Goal: Check status: Check status

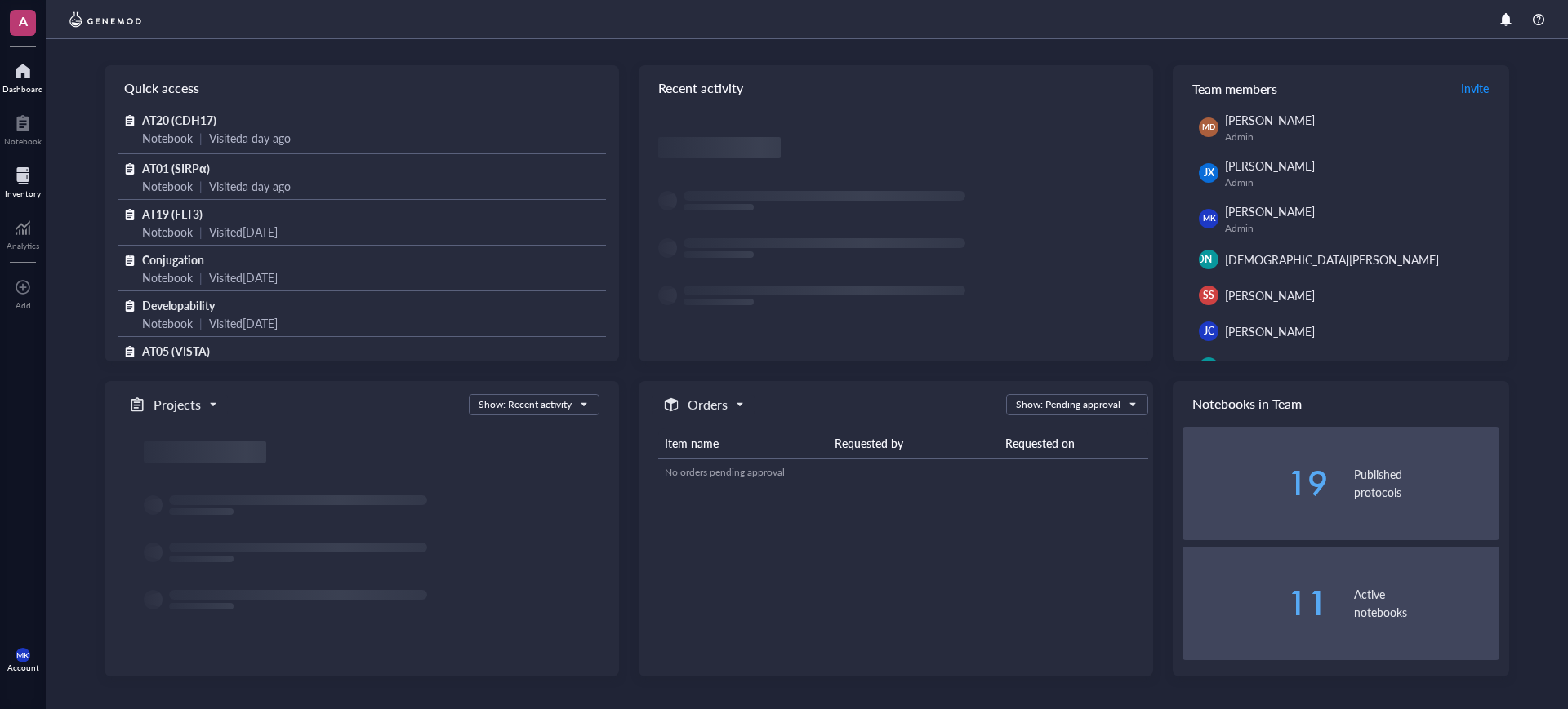
click at [33, 181] on div at bounding box center [22, 175] width 36 height 26
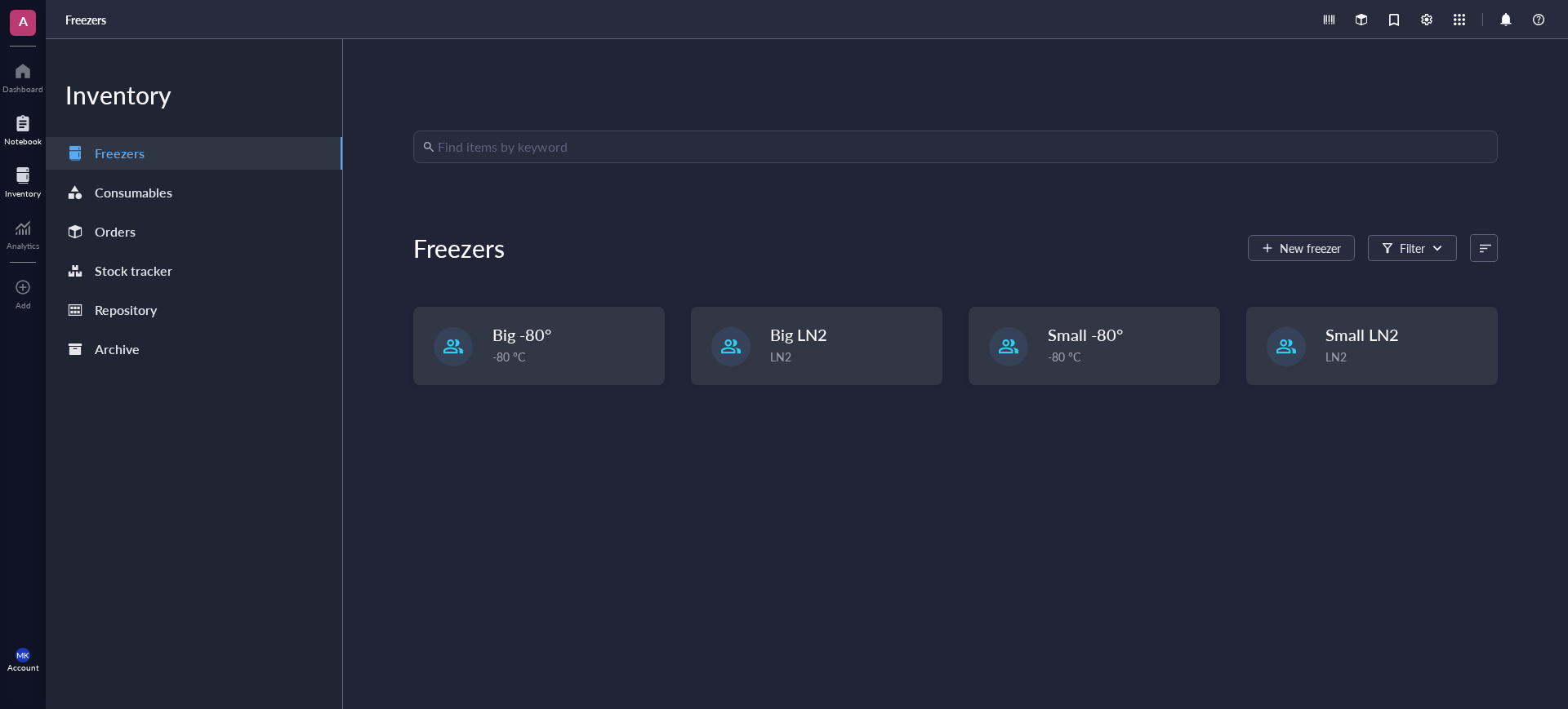
click at [15, 122] on div at bounding box center [22, 123] width 37 height 26
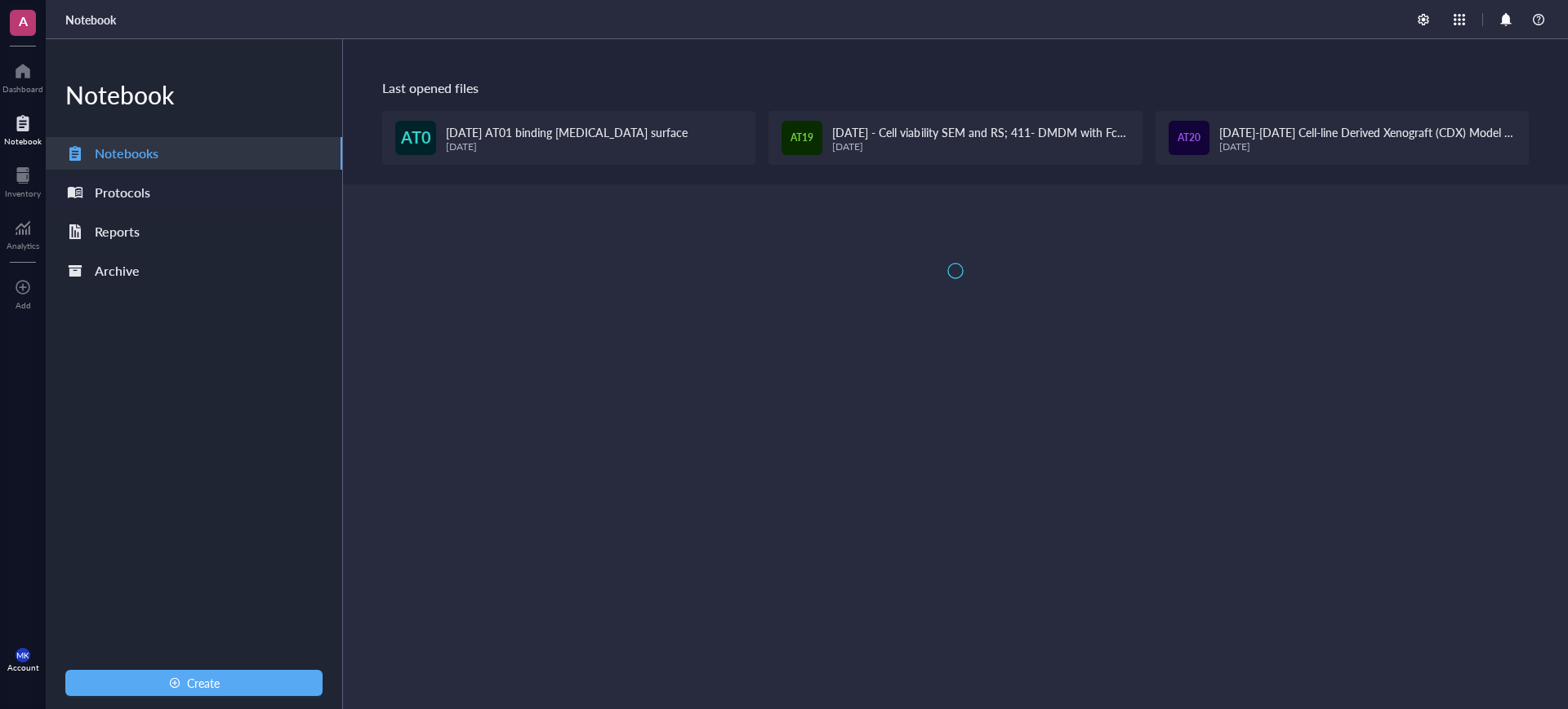
click at [106, 198] on div "Protocols" at bounding box center [122, 192] width 56 height 22
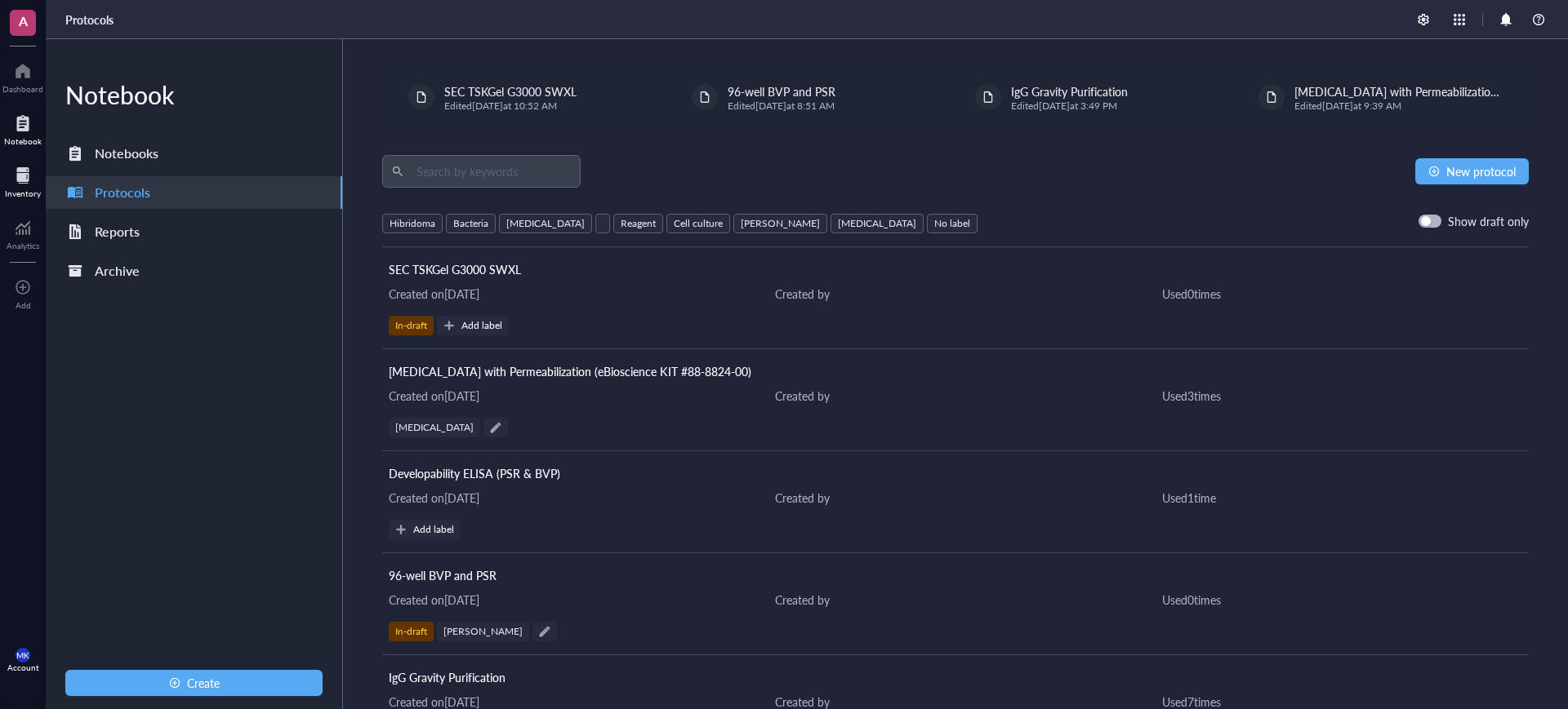
click at [18, 183] on div at bounding box center [22, 175] width 36 height 26
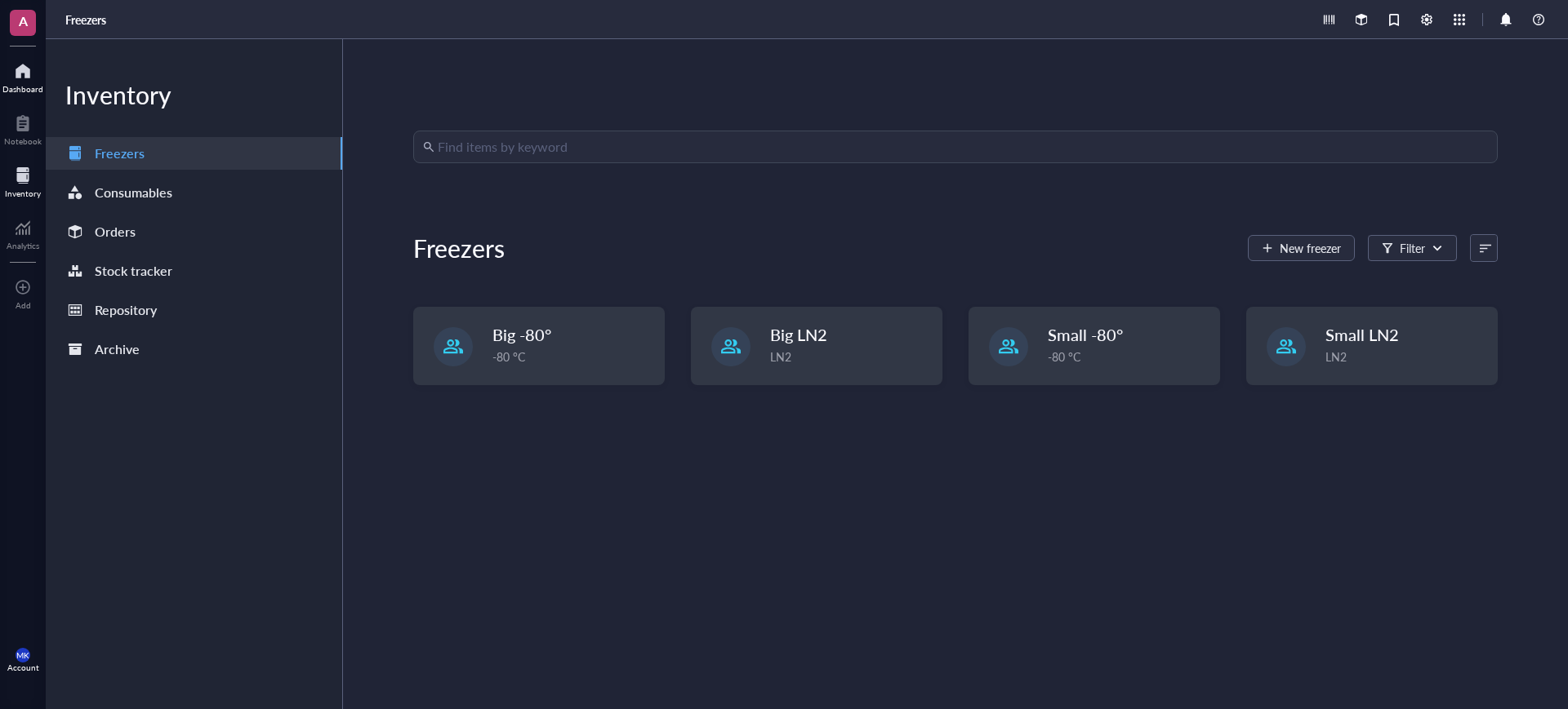
click at [24, 84] on div "Dashboard" at bounding box center [23, 89] width 41 height 10
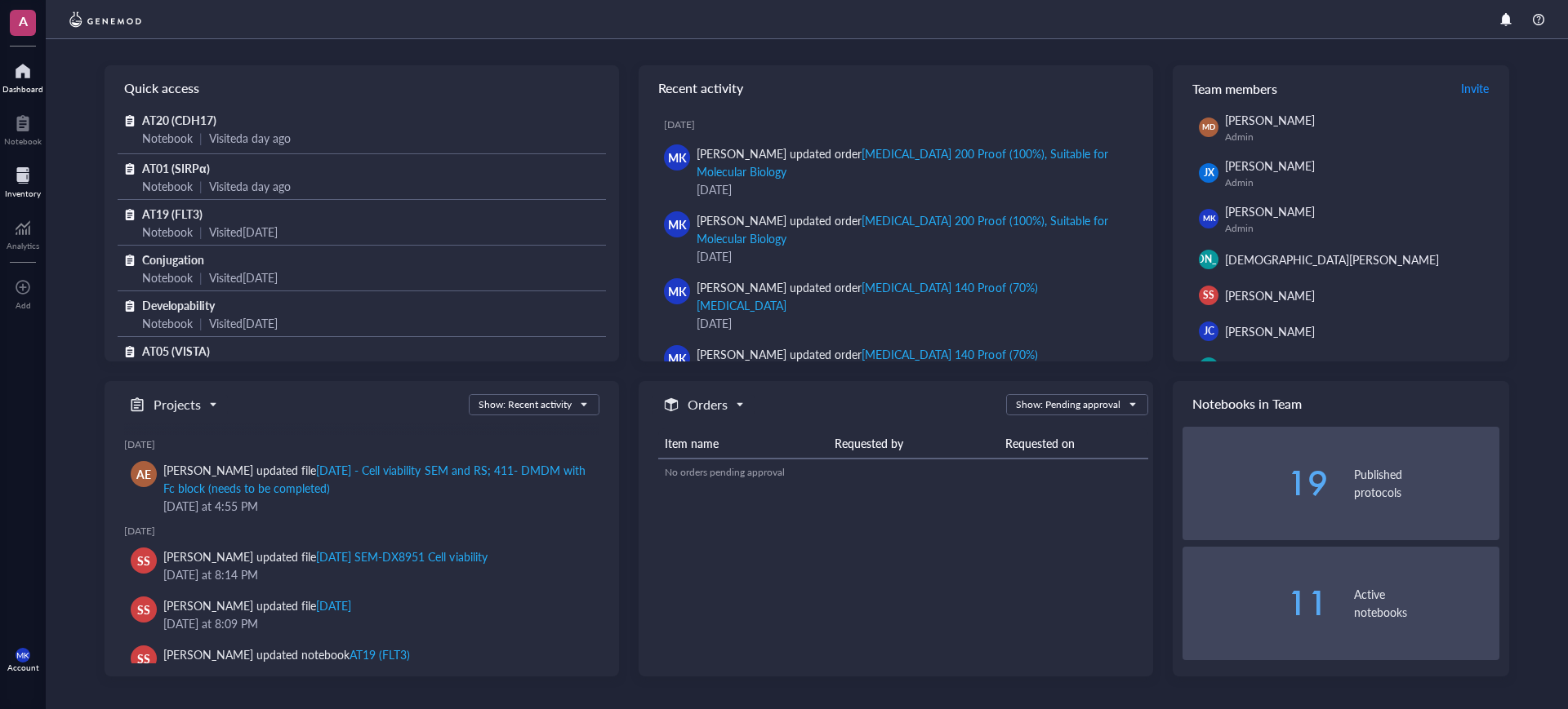
click at [27, 181] on div at bounding box center [22, 175] width 36 height 26
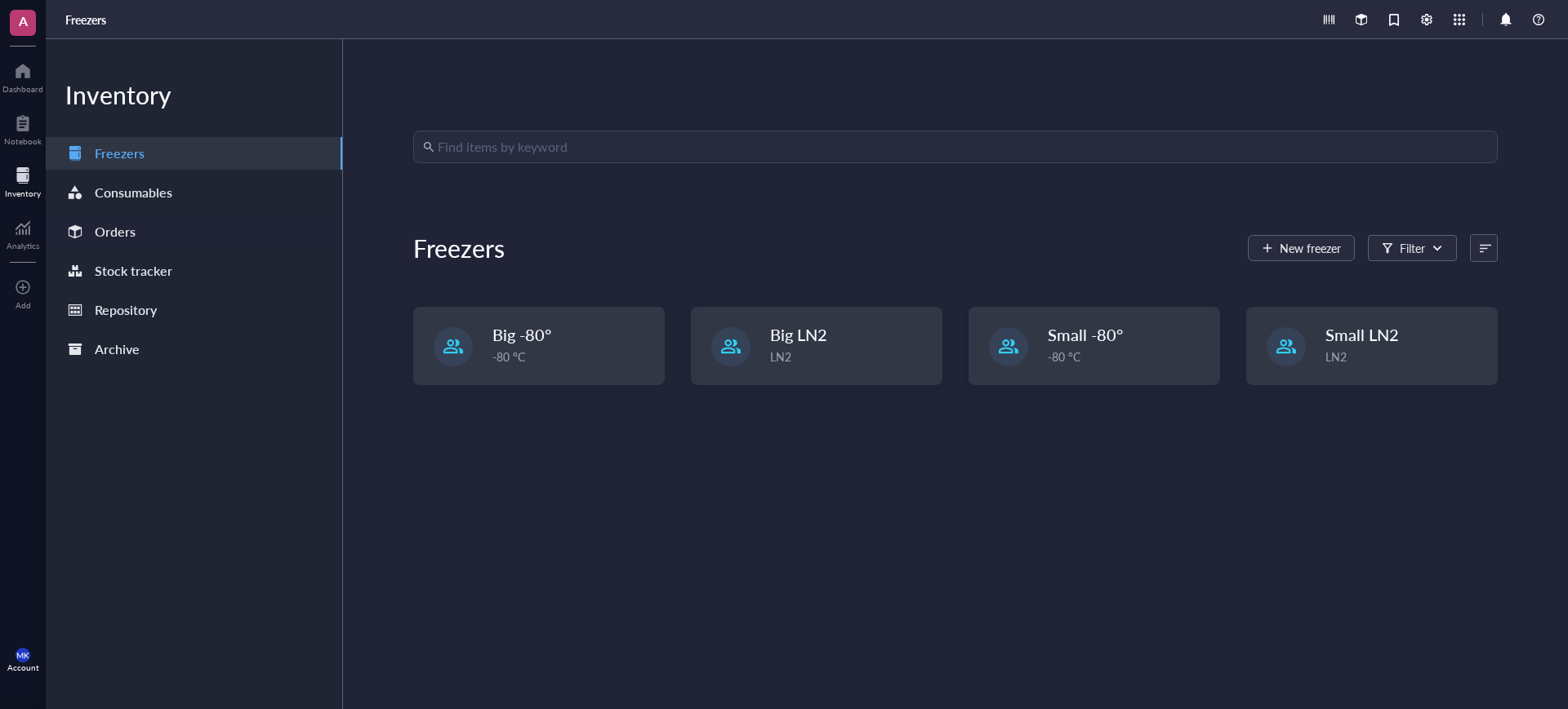
click at [188, 235] on div "Orders" at bounding box center [193, 231] width 296 height 32
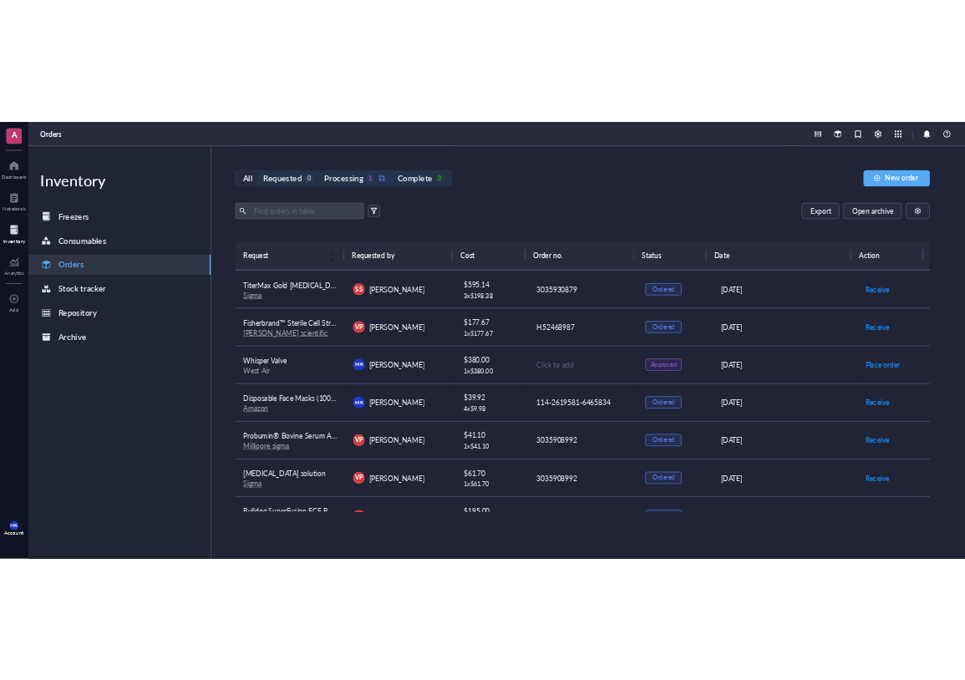
scroll to position [246, 0]
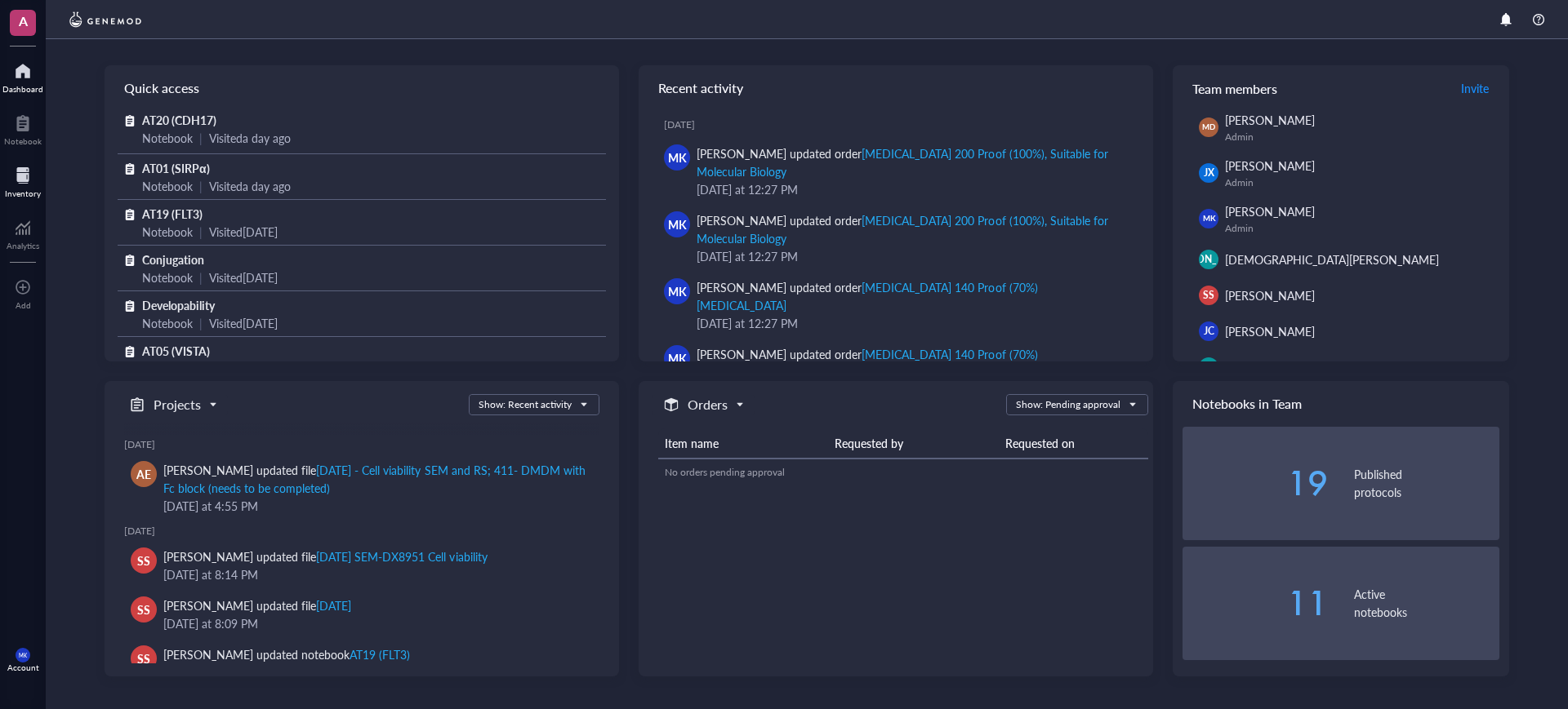
click at [15, 178] on div at bounding box center [22, 175] width 36 height 26
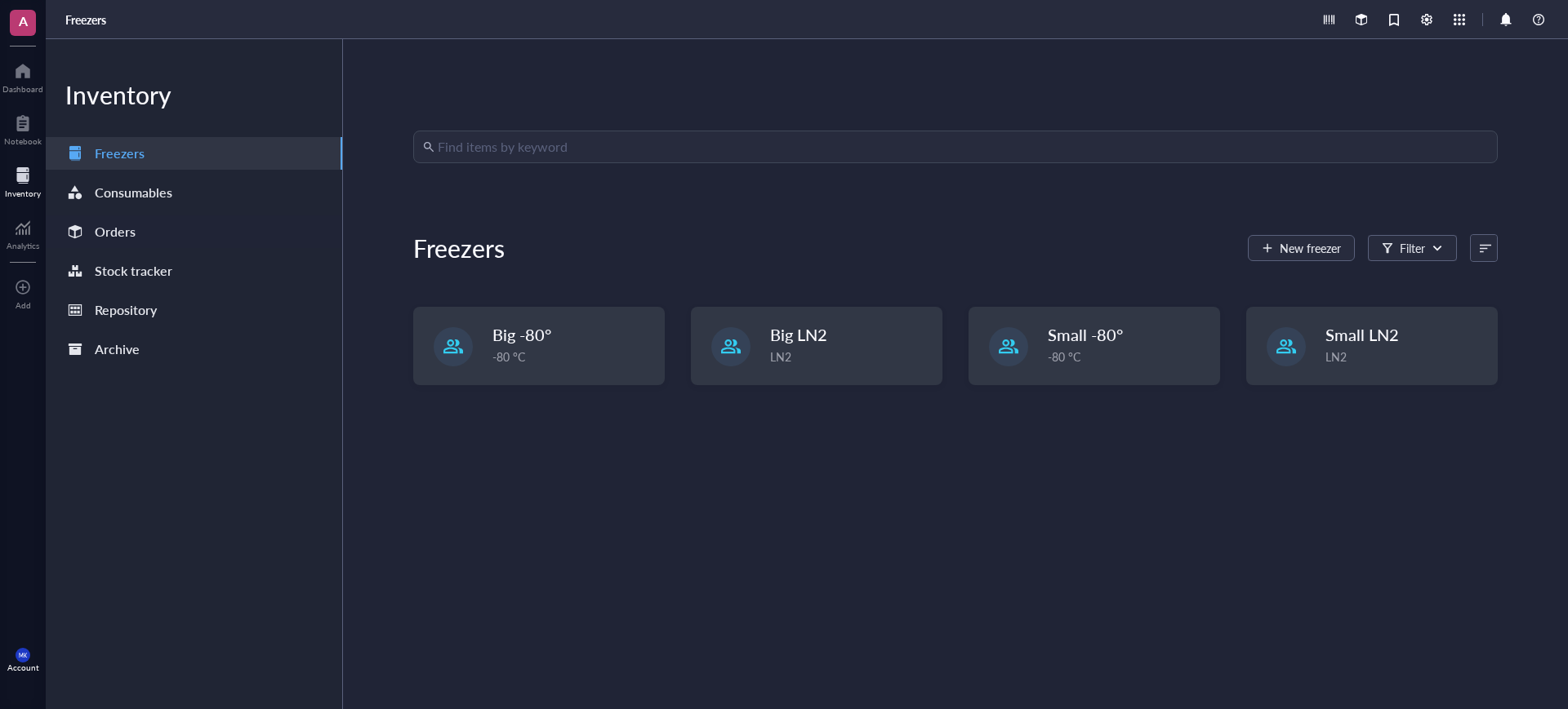
click at [148, 219] on div "Orders" at bounding box center [193, 231] width 296 height 32
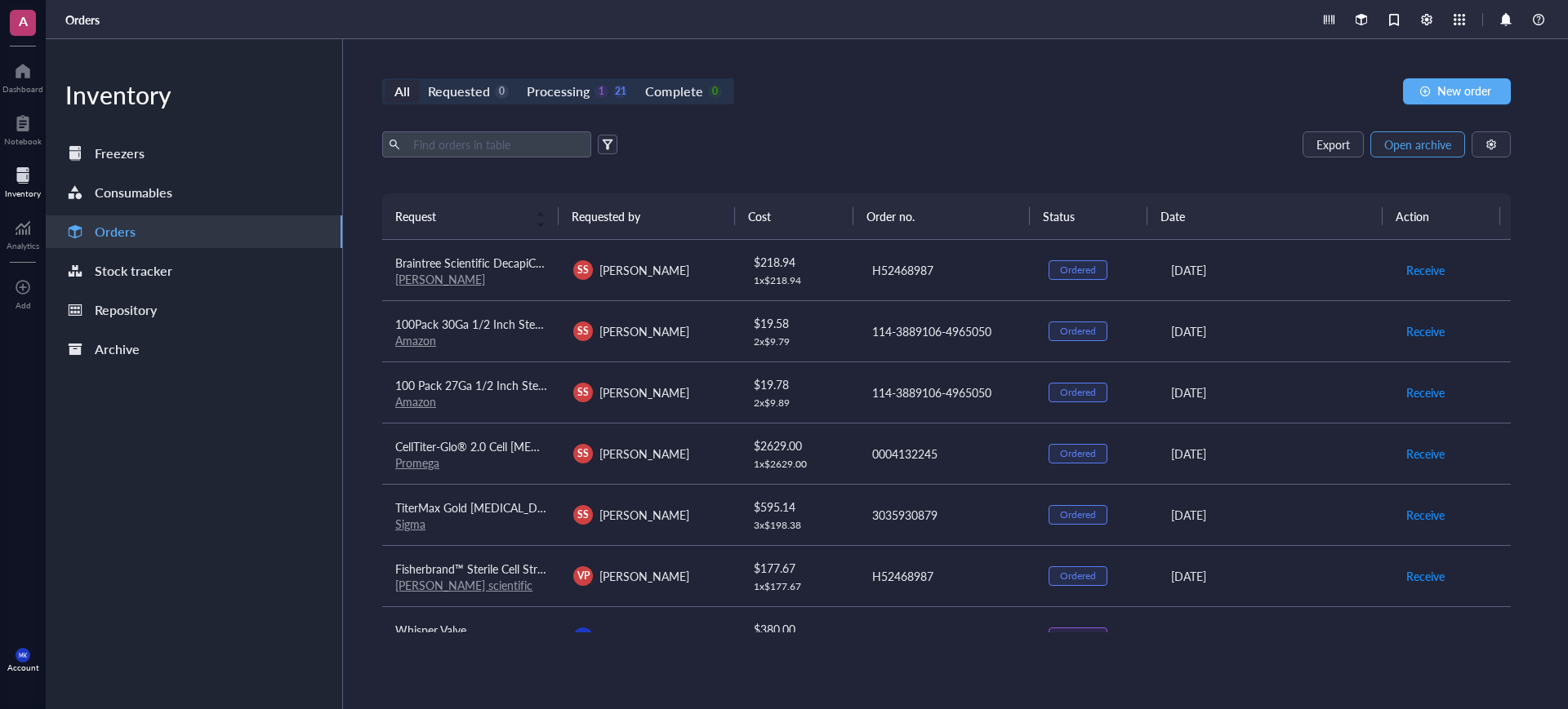
click at [1419, 145] on span "Open archive" at bounding box center [1417, 144] width 67 height 13
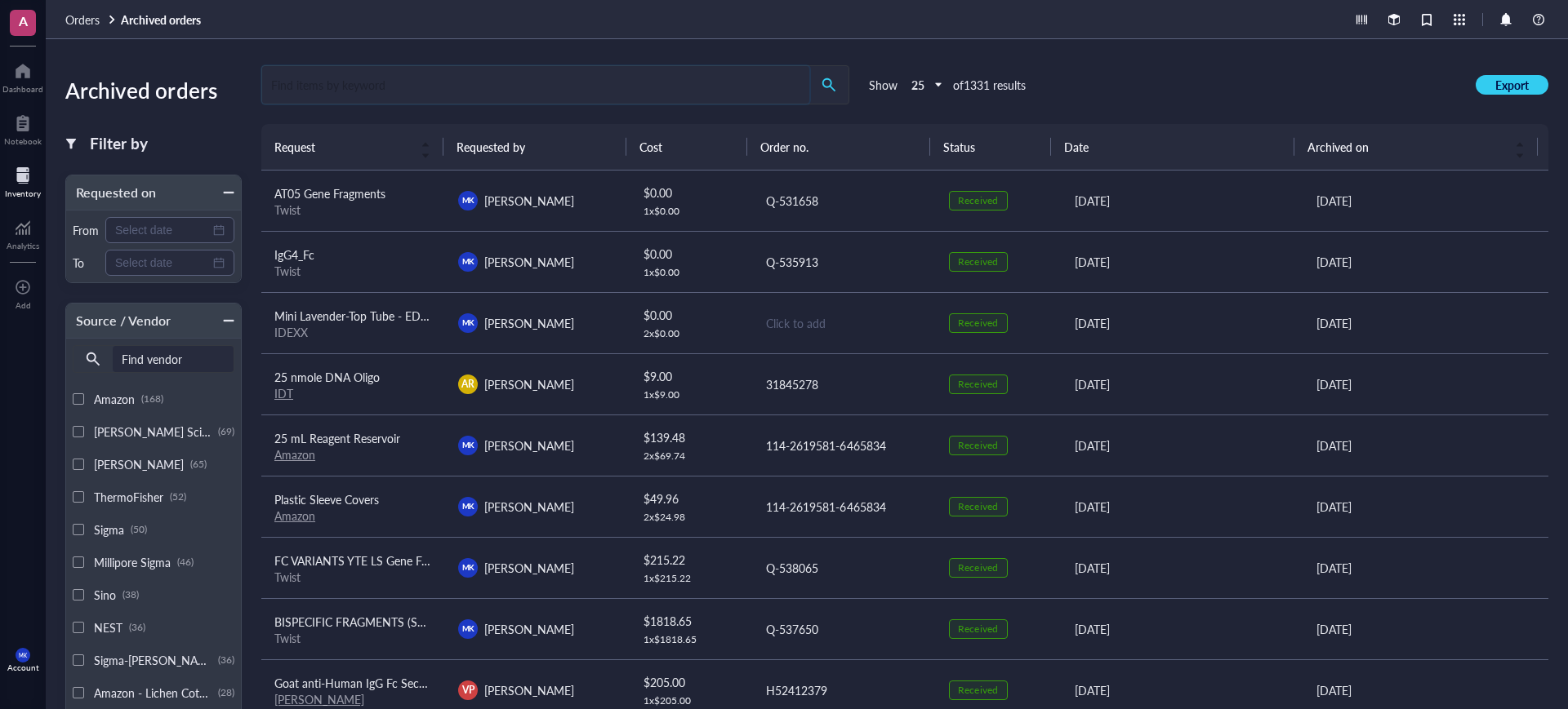
click at [654, 97] on input "search" at bounding box center [535, 85] width 547 height 37
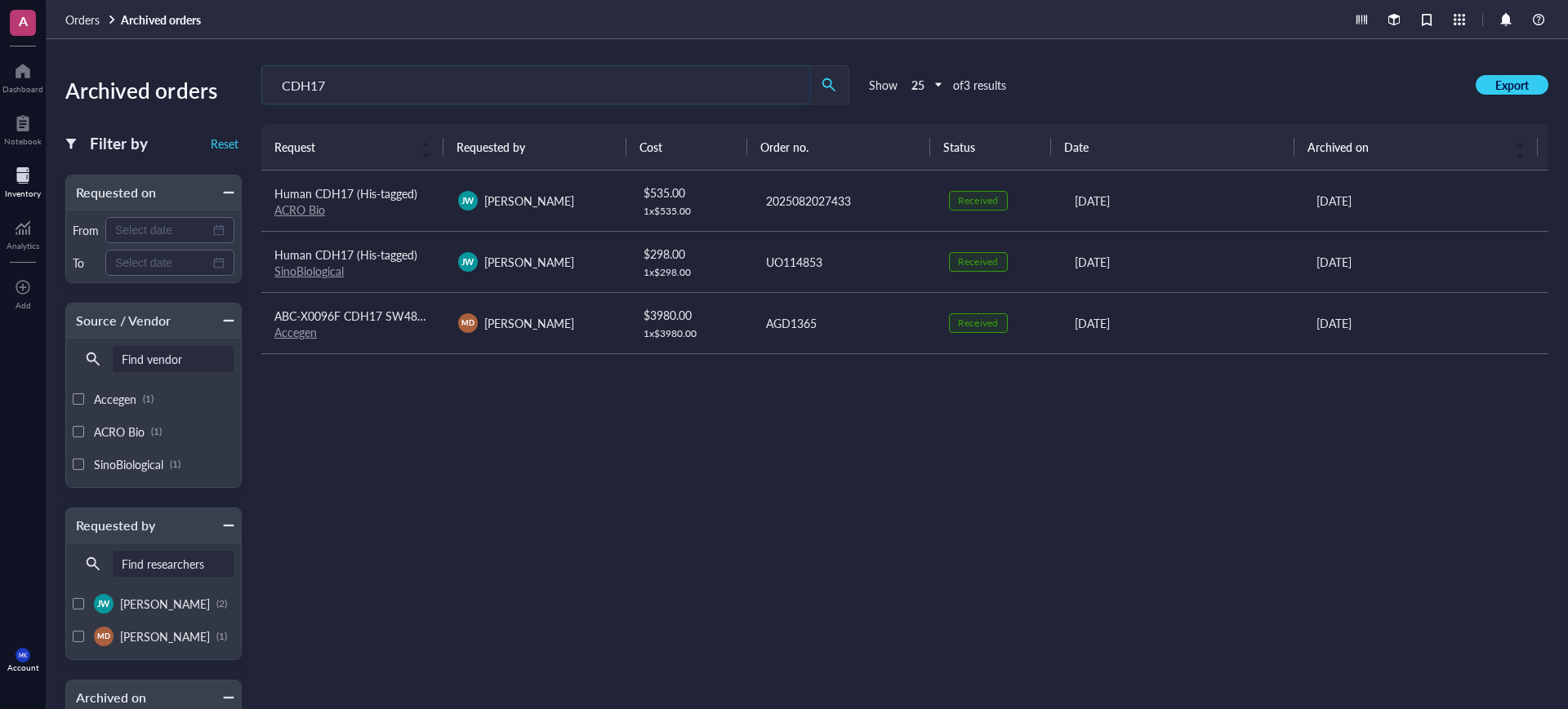
type input "CDH17"
click at [572, 203] on div "JW Joshua Wick" at bounding box center [536, 201] width 157 height 20
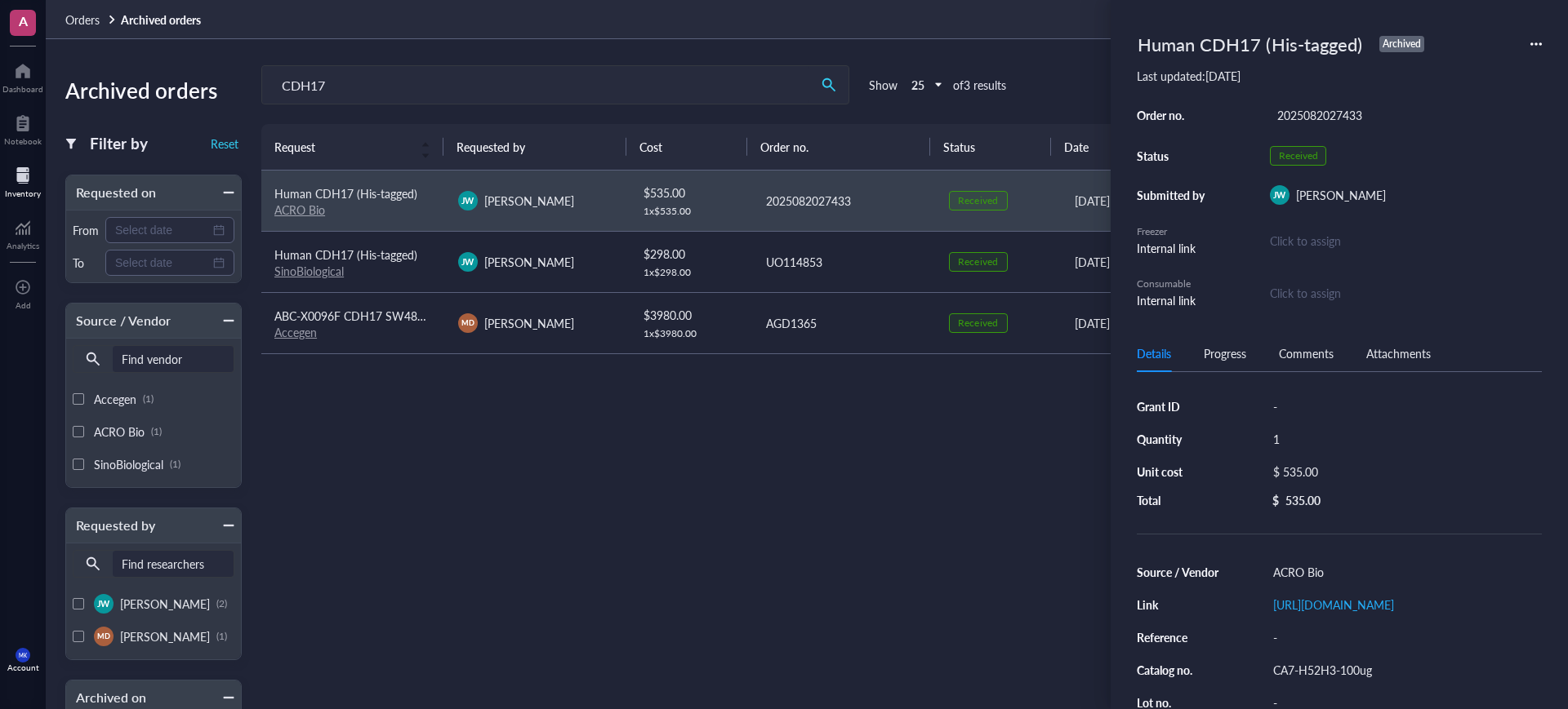
click at [740, 547] on div "Request Requested by Cost Order no. Status Date Archived on Human CDH17 (His-ta…" at bounding box center [904, 445] width 1287 height 644
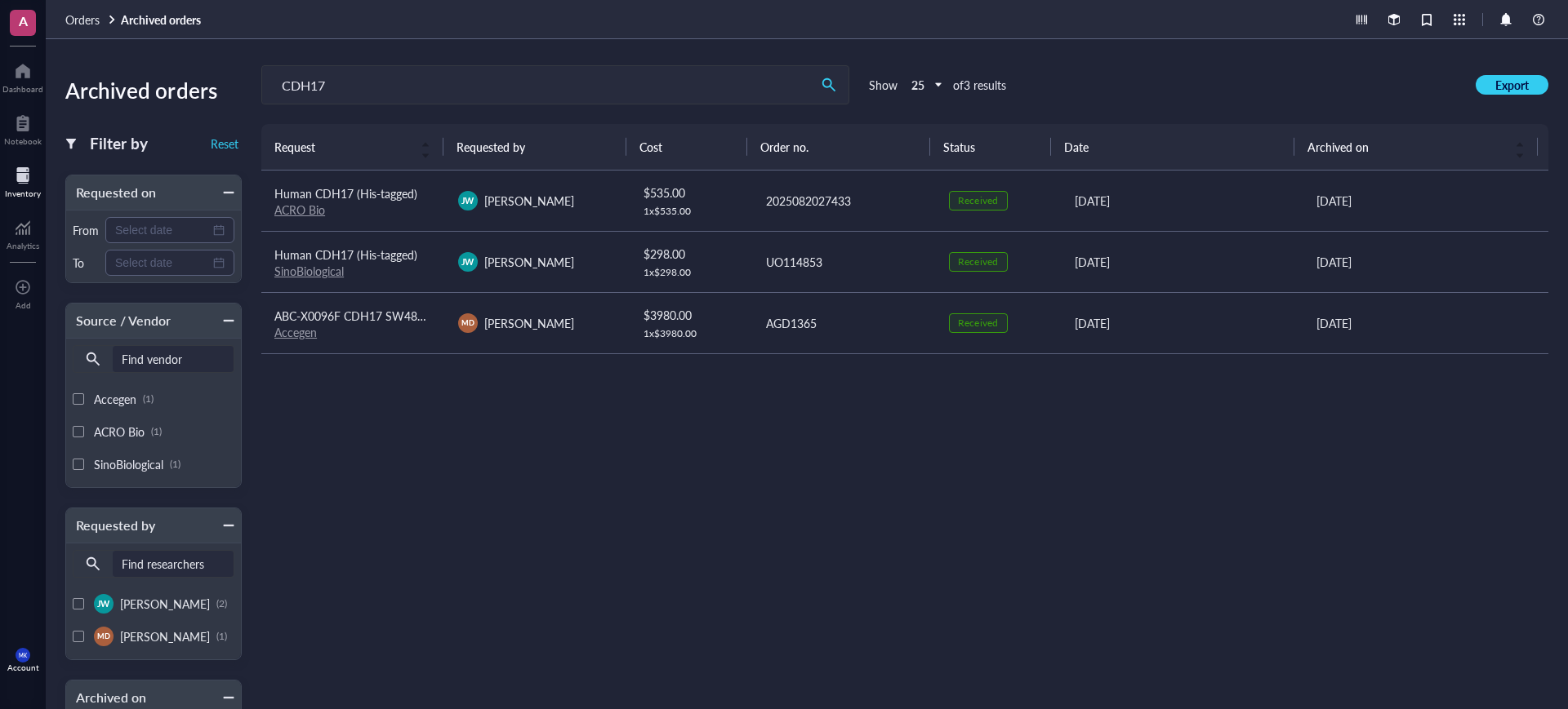
click at [564, 463] on div "Request Requested by Cost Order no. Status Date Archived on Human CDH17 (His-ta…" at bounding box center [904, 445] width 1287 height 644
click at [79, 13] on span "Orders" at bounding box center [82, 20] width 34 height 17
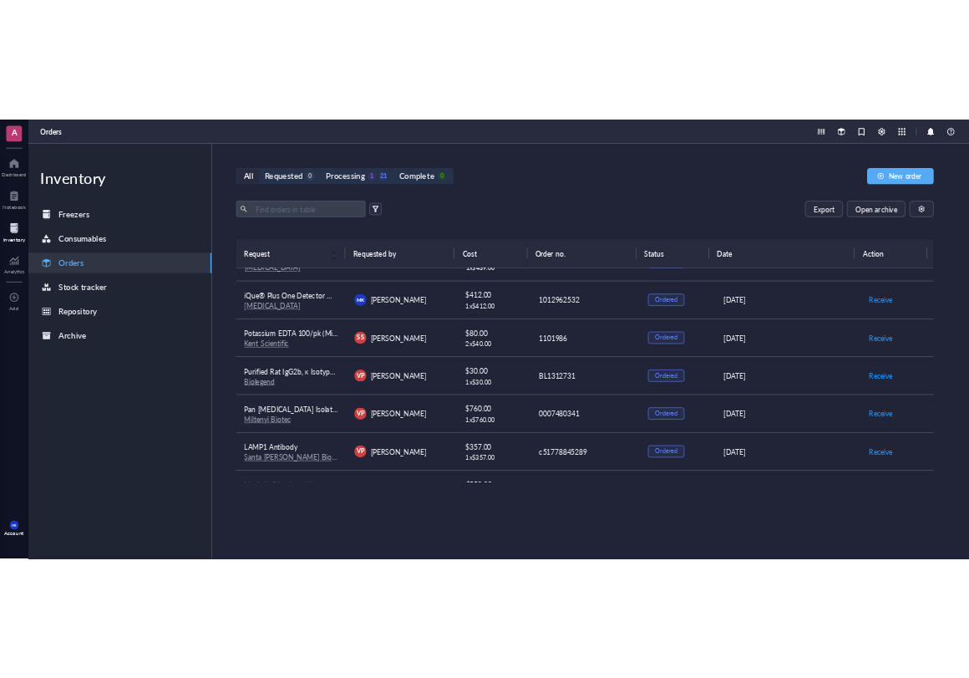
scroll to position [977, 0]
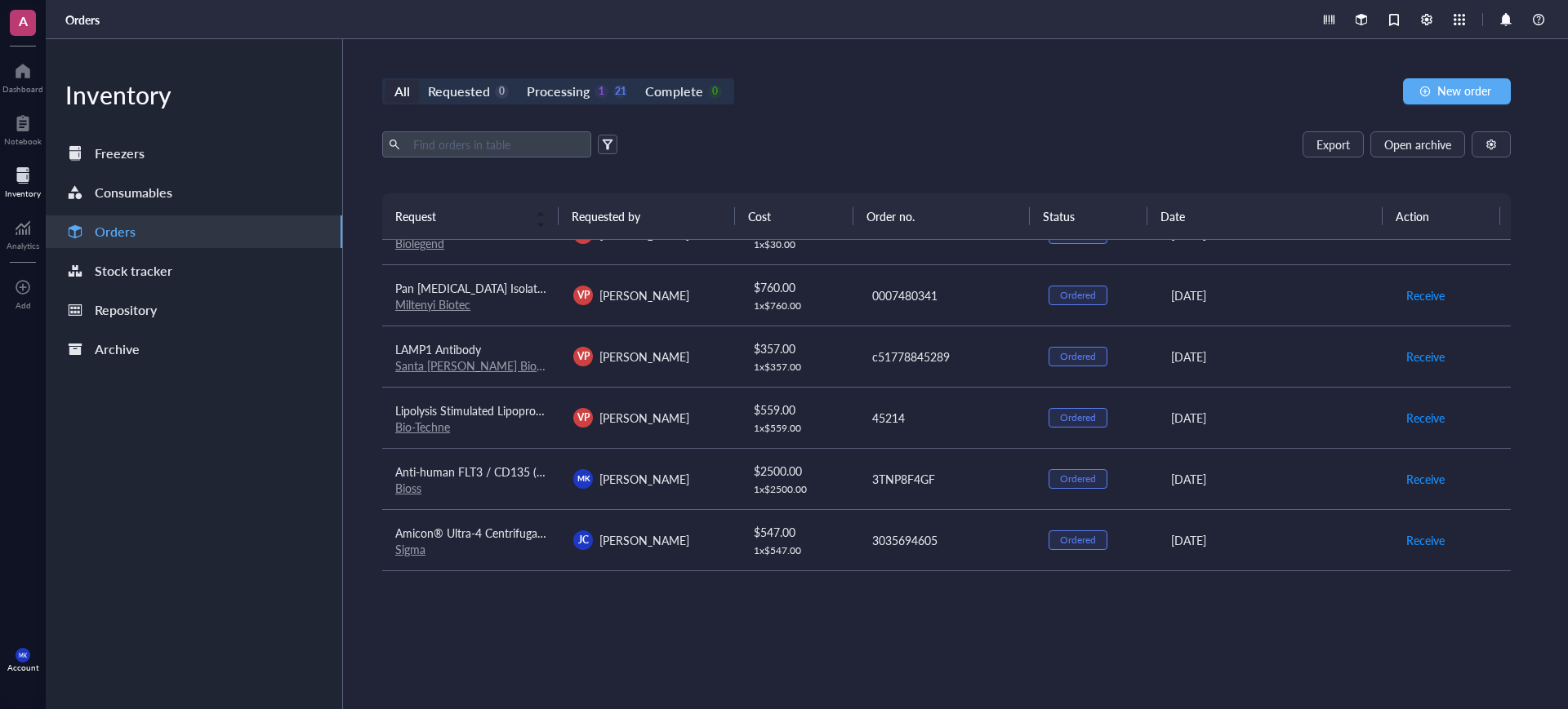
drag, startPoint x: 960, startPoint y: 630, endPoint x: 867, endPoint y: 602, distance: 97.1
click at [867, 601] on div "Request Requested by Cost Order no. Status Date Action Braintree Scientific Dec…" at bounding box center [946, 412] width 1128 height 438
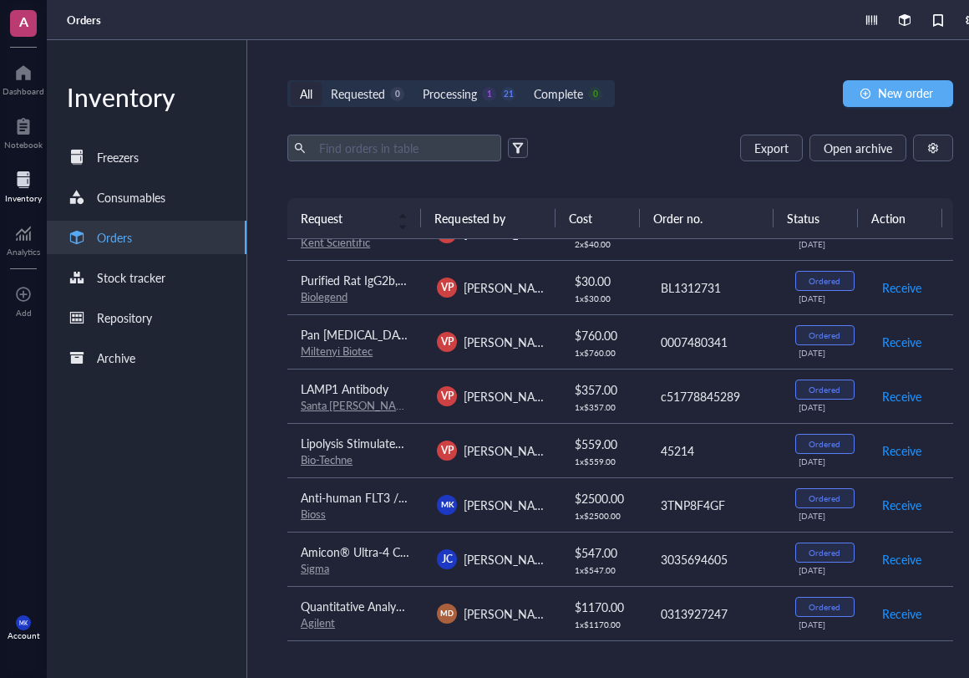
scroll to position [793, 0]
